Goal: Navigation & Orientation: Find specific page/section

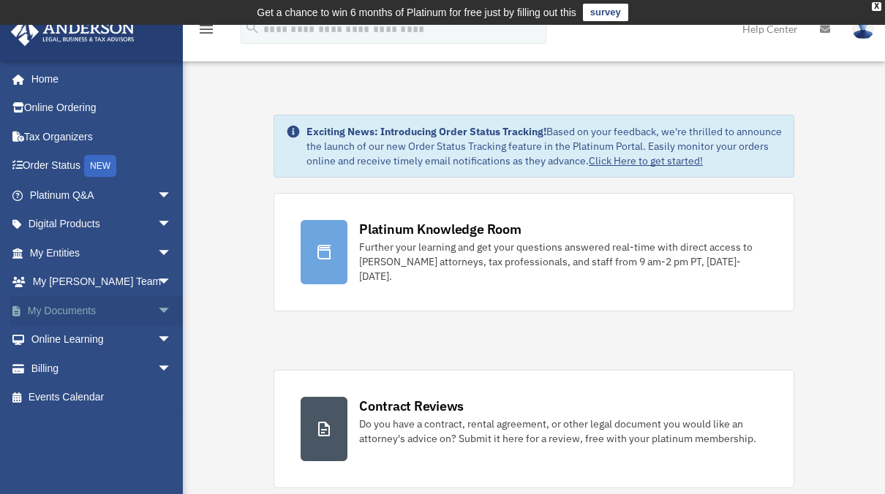
click at [64, 312] on link "My Documents arrow_drop_down" at bounding box center [102, 310] width 184 height 29
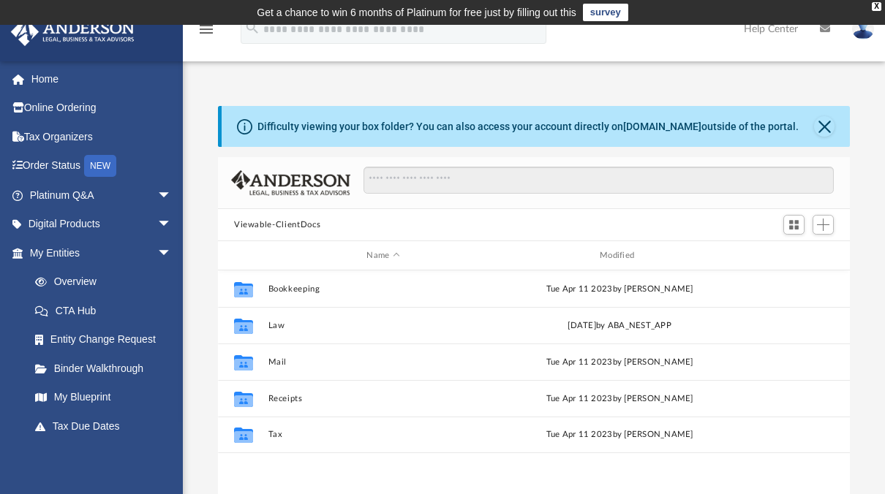
scroll to position [321, 620]
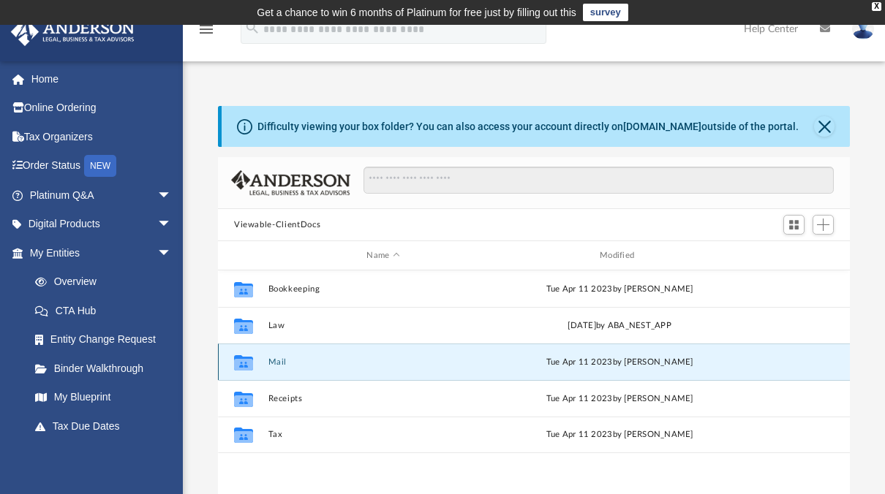
click at [289, 364] on button "Mail" at bounding box center [383, 363] width 230 height 10
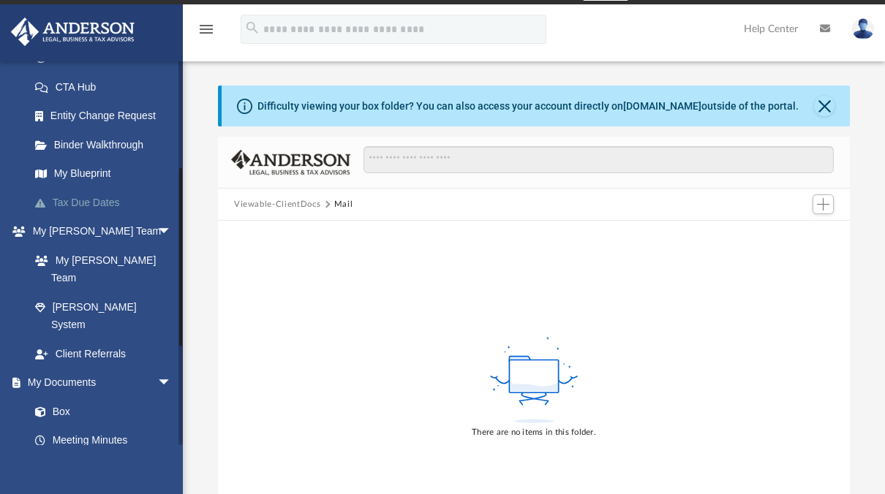
scroll to position [224, 0]
click at [58, 396] on link "Box" at bounding box center [106, 410] width 173 height 29
click at [64, 396] on link "Box" at bounding box center [106, 410] width 173 height 29
click at [58, 396] on link "Box" at bounding box center [106, 410] width 173 height 29
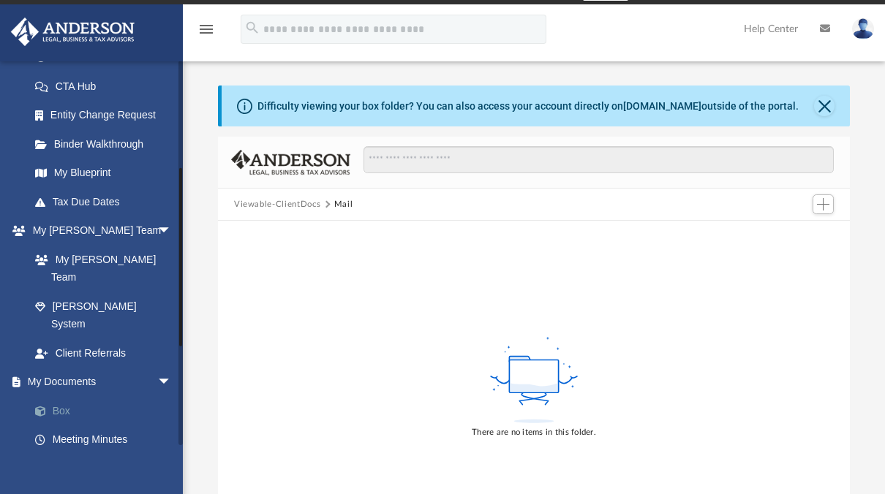
click at [58, 396] on link "Box" at bounding box center [106, 410] width 173 height 29
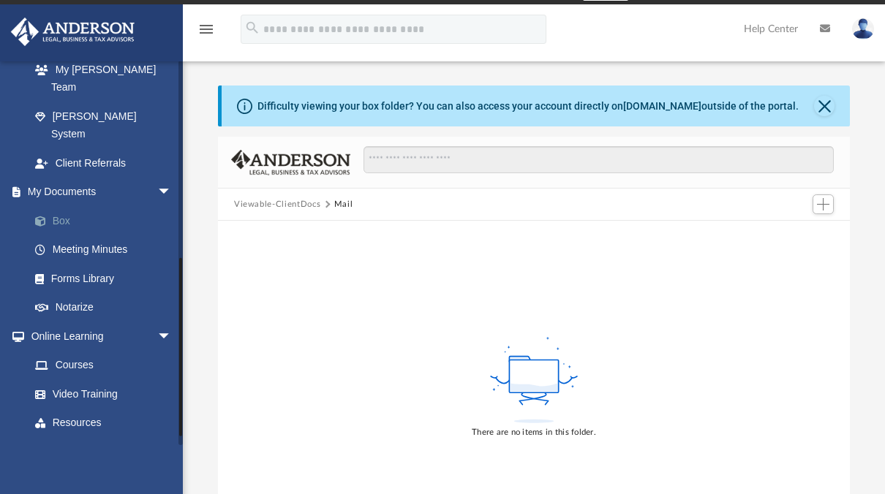
scroll to position [415, 0]
click at [65, 205] on link "Box" at bounding box center [106, 219] width 173 height 29
click at [157, 177] on span "arrow_drop_down" at bounding box center [171, 192] width 29 height 30
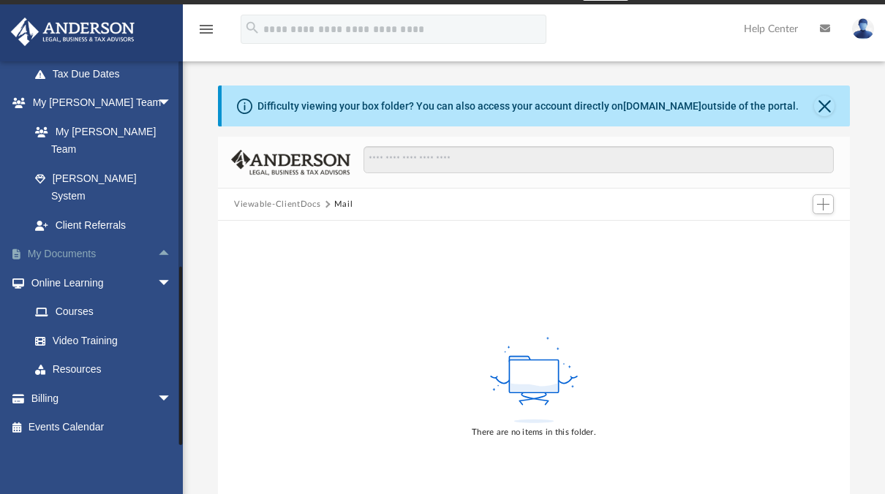
scroll to position [316, 0]
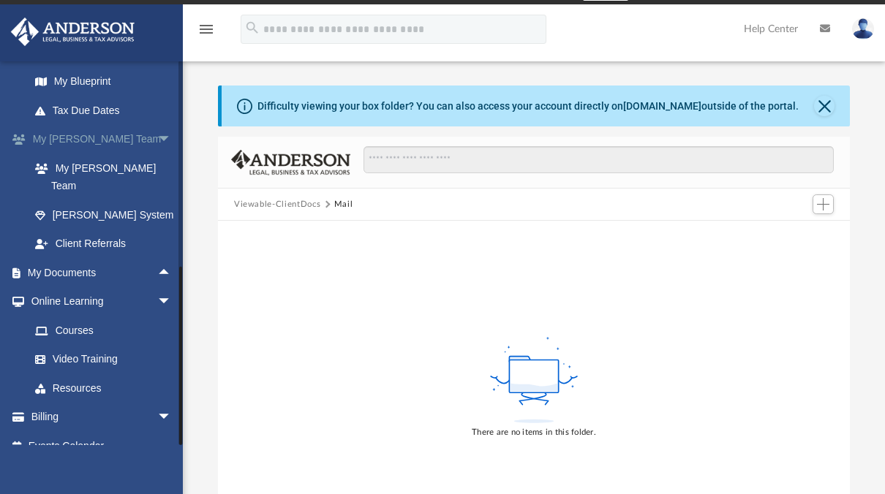
click at [157, 142] on span "arrow_drop_down" at bounding box center [171, 140] width 29 height 30
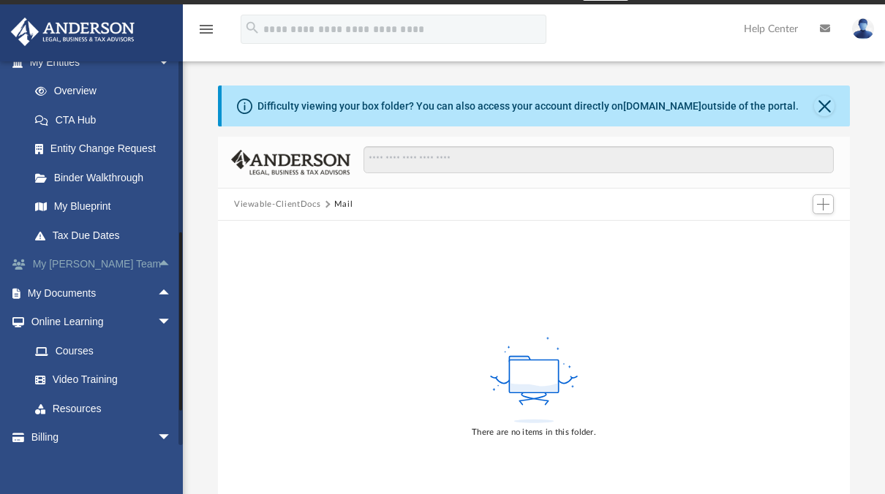
scroll to position [230, 0]
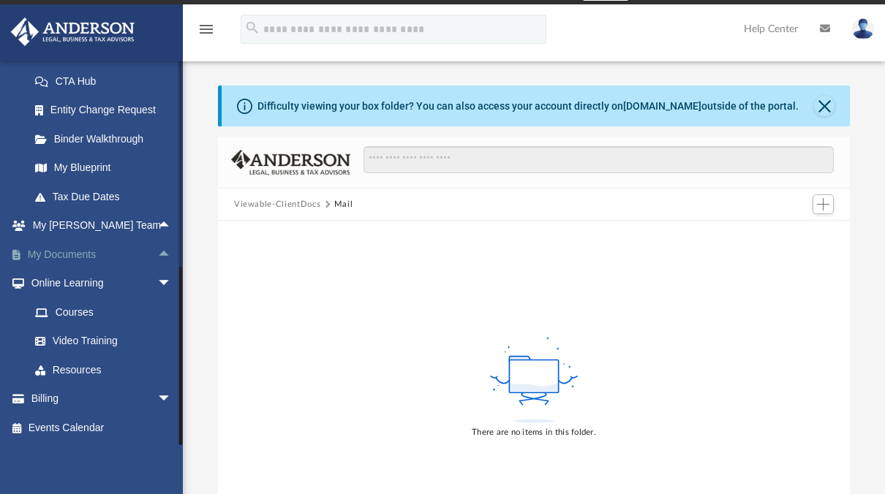
click at [157, 257] on span "arrow_drop_up" at bounding box center [171, 255] width 29 height 30
click at [61, 284] on link "Box" at bounding box center [106, 283] width 173 height 29
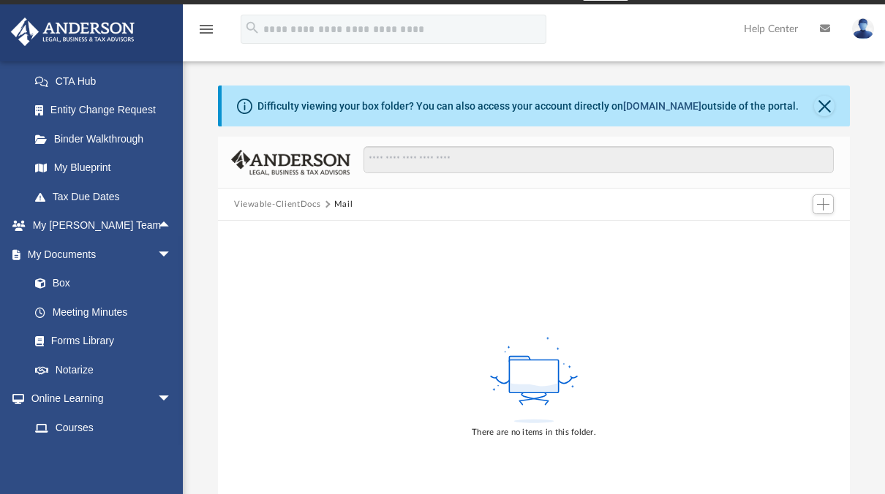
click at [641, 105] on link "[DOMAIN_NAME]" at bounding box center [662, 106] width 78 height 12
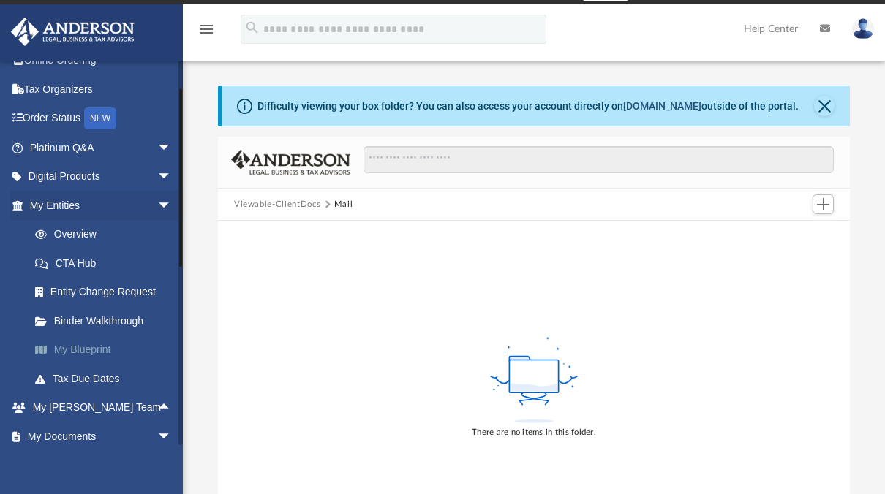
scroll to position [47, 0]
click at [119, 175] on link "Digital Products arrow_drop_down" at bounding box center [102, 177] width 184 height 29
click at [157, 173] on span "arrow_drop_down" at bounding box center [171, 178] width 29 height 30
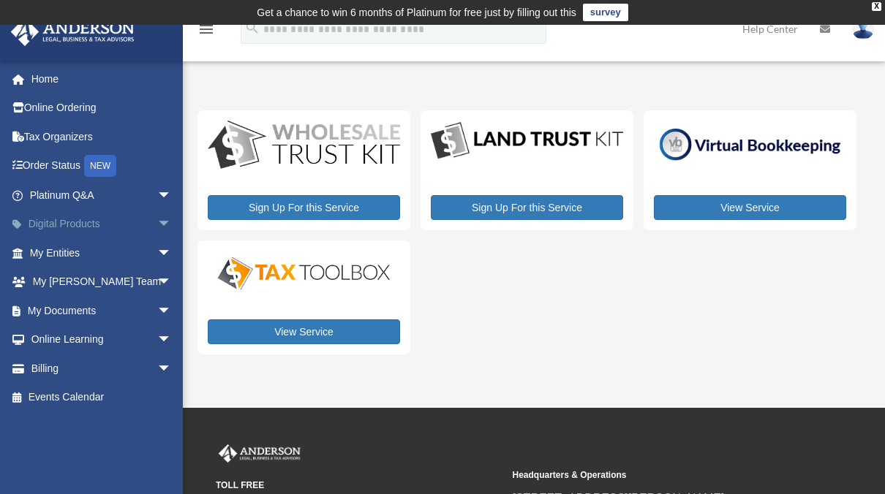
click at [157, 222] on span "arrow_drop_down" at bounding box center [171, 225] width 29 height 30
